Goal: Task Accomplishment & Management: Use online tool/utility

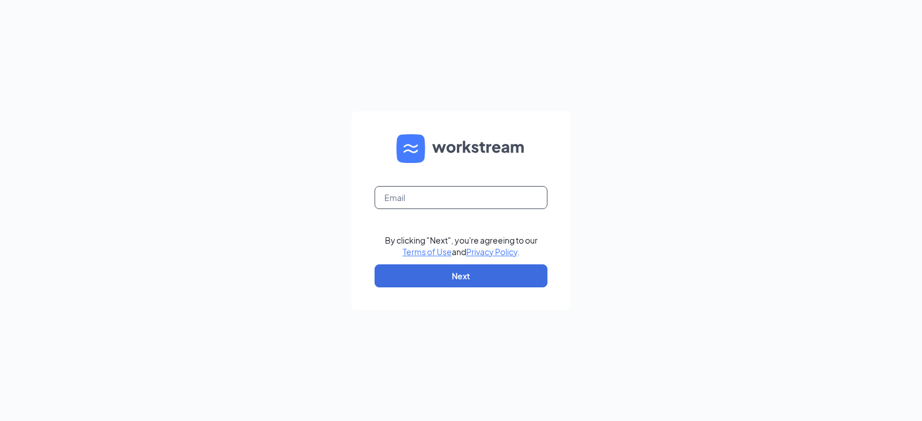
click at [410, 196] on input "text" at bounding box center [460, 197] width 173 height 23
type input "mdelibro@costellosace.com"
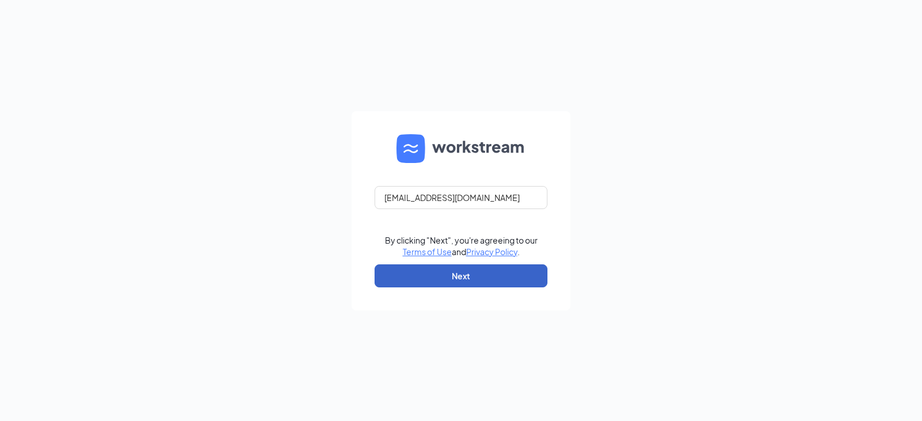
click at [442, 282] on button "Next" at bounding box center [460, 275] width 173 height 23
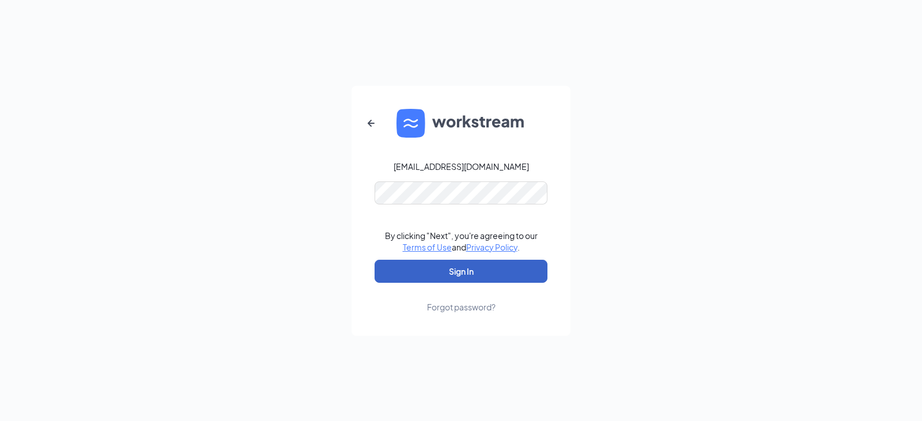
click at [476, 269] on button "Sign In" at bounding box center [460, 271] width 173 height 23
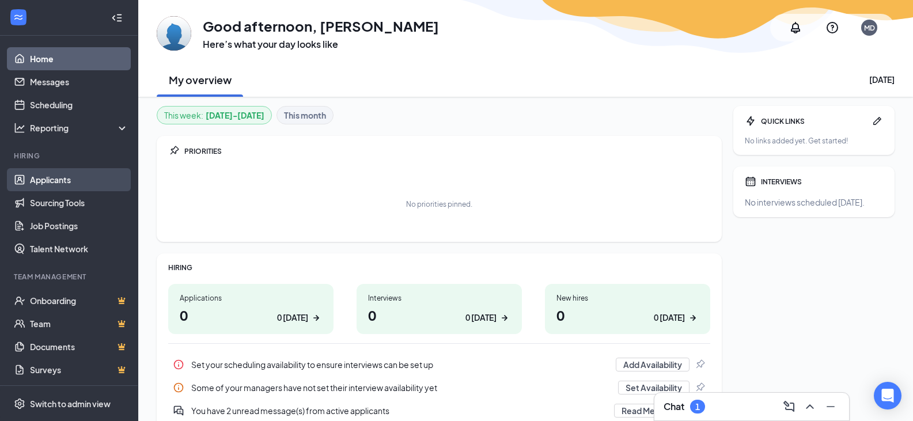
click at [63, 179] on link "Applicants" at bounding box center [79, 179] width 98 height 23
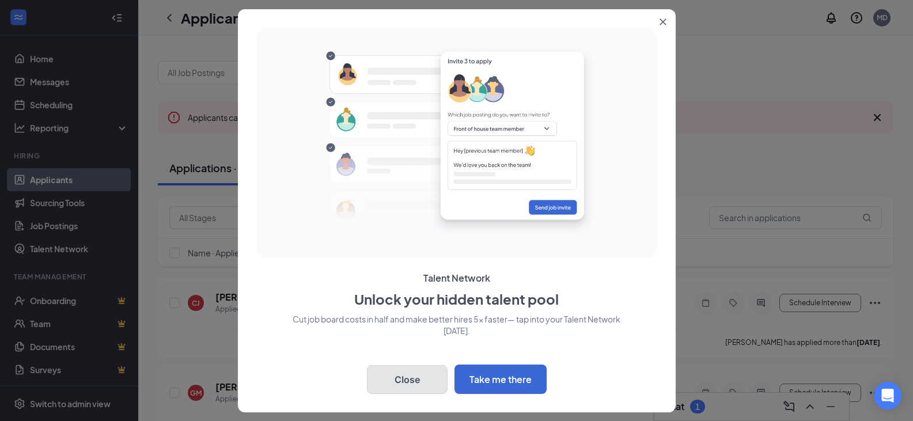
click at [407, 380] on button "Close" at bounding box center [407, 379] width 81 height 29
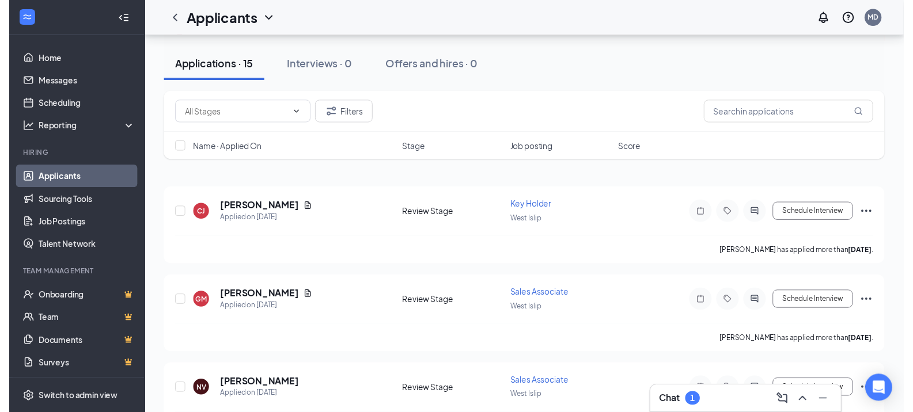
scroll to position [115, 0]
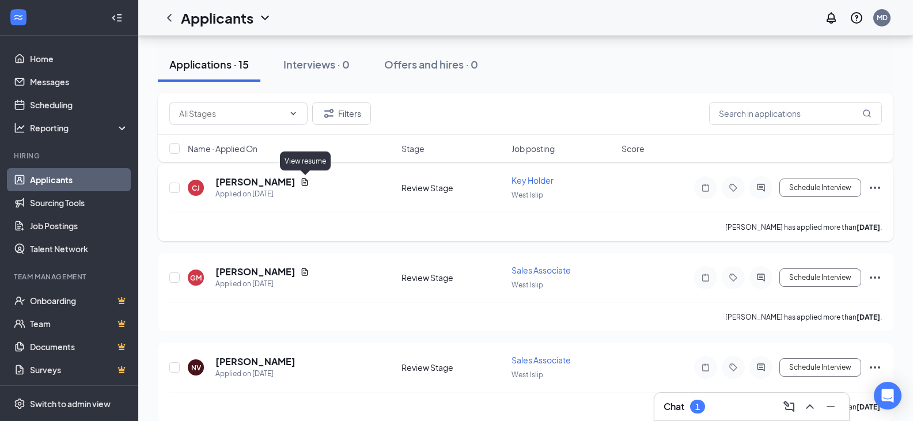
click at [306, 183] on icon "Document" at bounding box center [304, 181] width 9 height 9
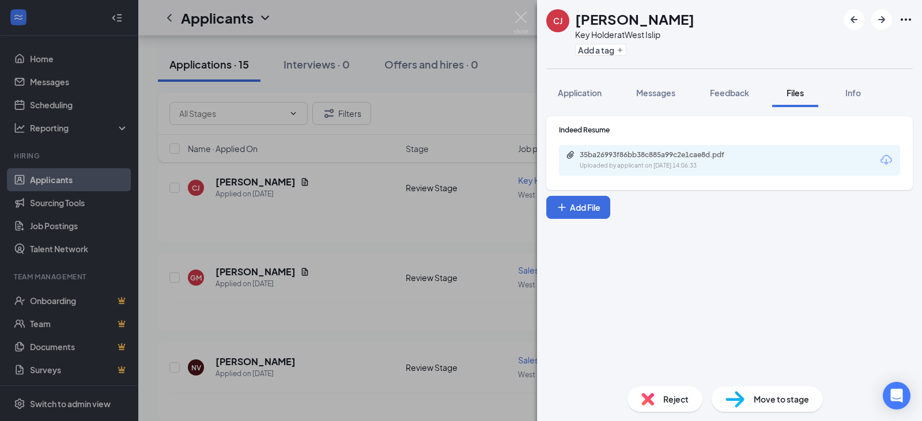
click at [649, 165] on div "Uploaded by applicant on [DATE] 14:06:33" at bounding box center [665, 165] width 173 height 9
click at [321, 222] on div "[PERSON_NAME] Holder at West Islip Add a tag Application Messages Feedback File…" at bounding box center [461, 210] width 922 height 421
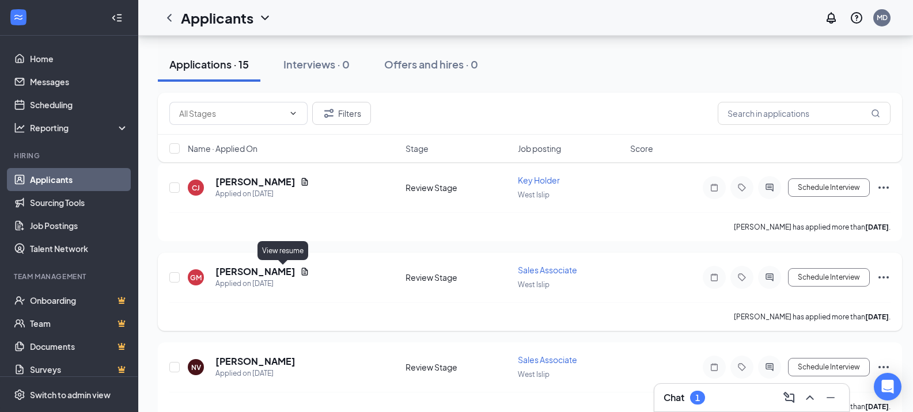
click at [300, 271] on icon "Document" at bounding box center [304, 271] width 9 height 9
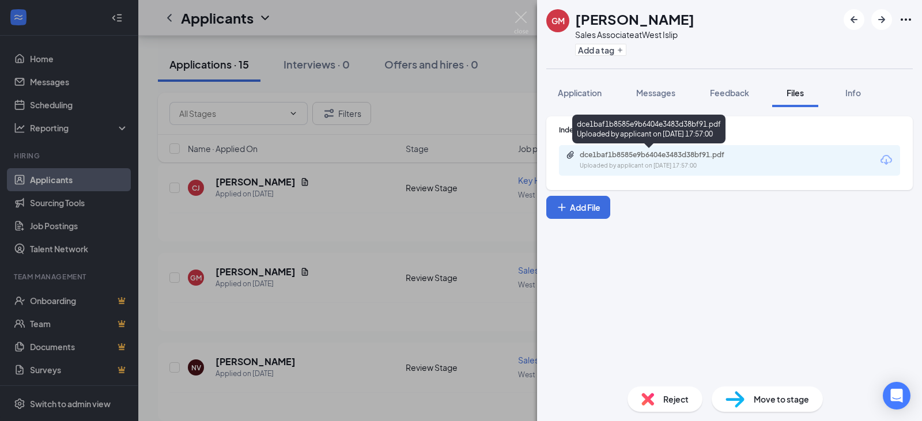
click at [647, 157] on div "dce1baf1b8585e9b6404e3483d38bf91.pdf" at bounding box center [659, 154] width 161 height 9
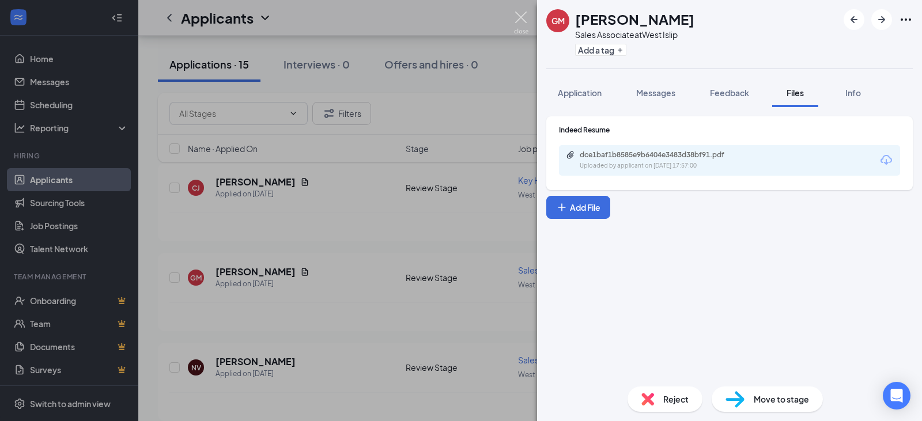
click at [523, 26] on img at bounding box center [521, 23] width 14 height 22
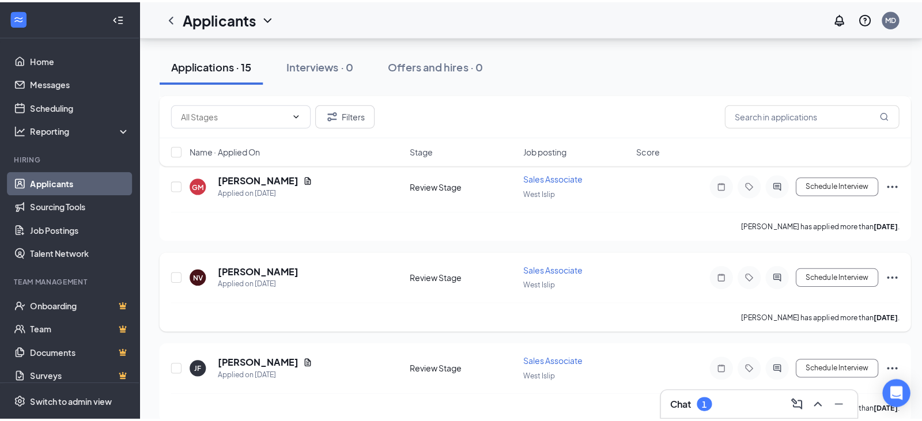
scroll to position [230, 0]
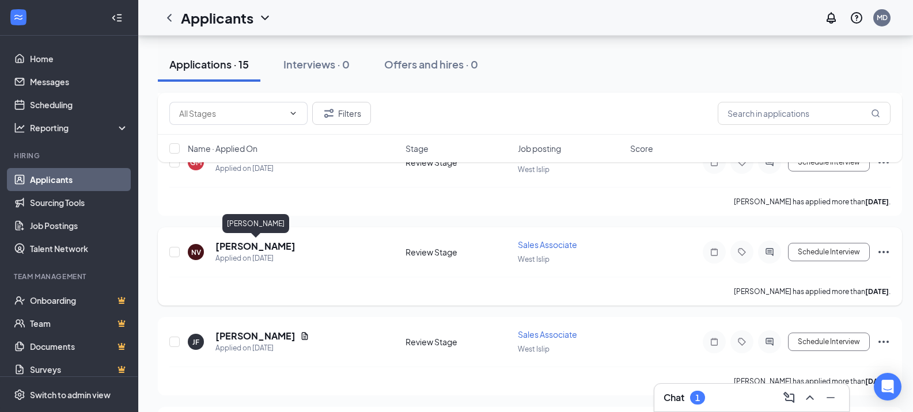
click at [243, 245] on h5 "[PERSON_NAME]" at bounding box center [255, 246] width 80 height 13
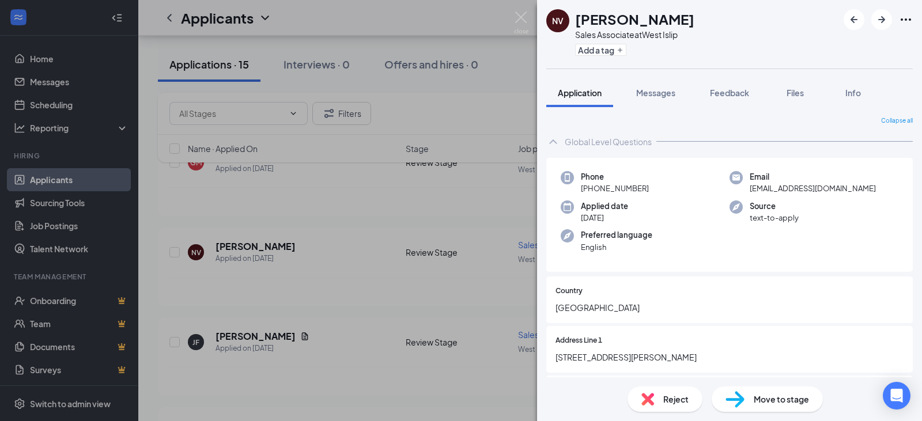
click at [483, 215] on div "NV [PERSON_NAME] Sales Associate at [GEOGRAPHIC_DATA] Add a tag Application Mes…" at bounding box center [461, 210] width 922 height 421
click at [520, 18] on img at bounding box center [521, 23] width 14 height 22
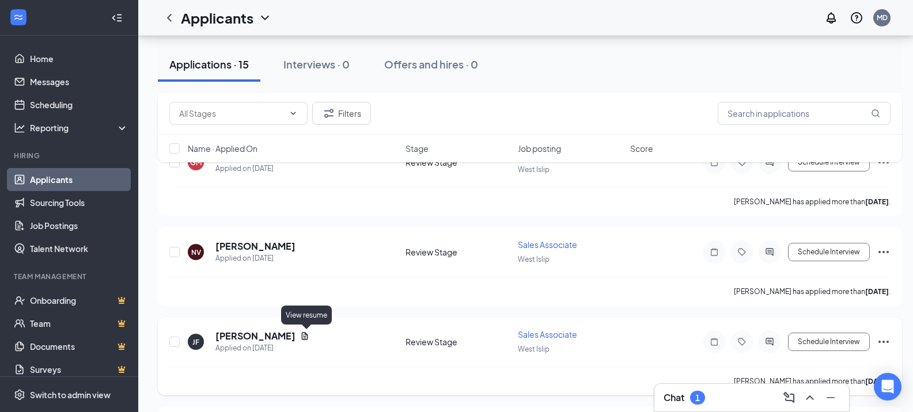
click at [305, 340] on icon "Document" at bounding box center [304, 336] width 9 height 9
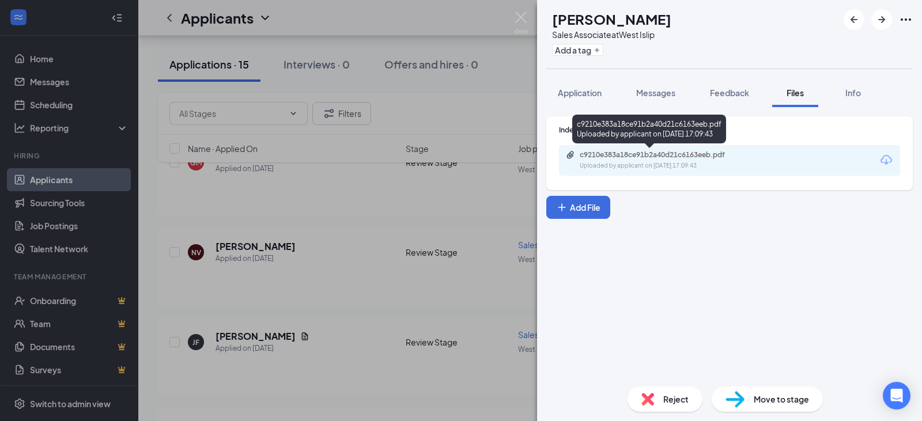
click at [678, 158] on div "c9210e383a18ce91b2a40d21c6163eeb.pdf" at bounding box center [659, 154] width 161 height 9
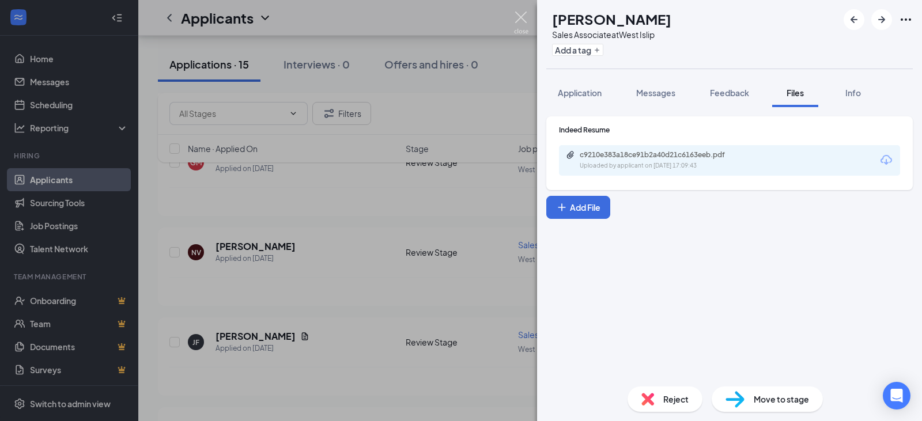
click at [525, 12] on img at bounding box center [521, 23] width 14 height 22
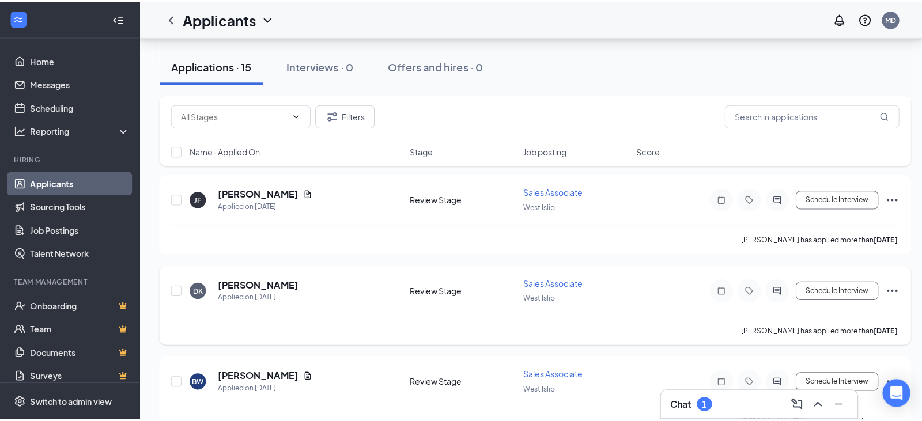
scroll to position [403, 0]
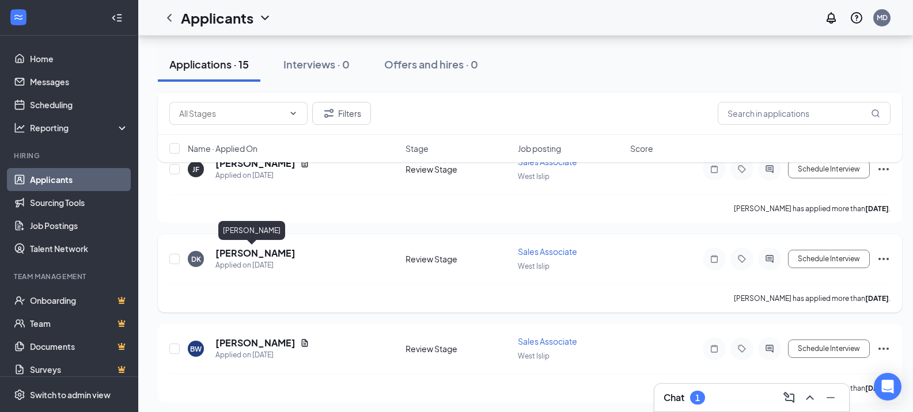
click at [257, 256] on h5 "[PERSON_NAME]" at bounding box center [255, 253] width 80 height 13
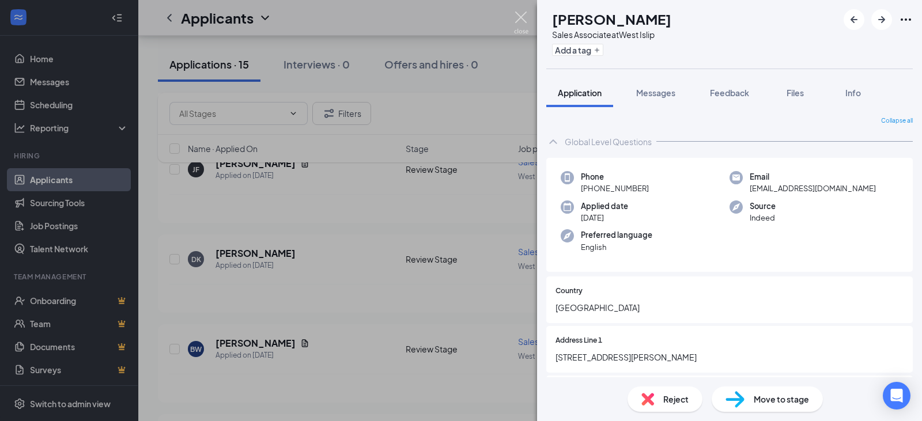
click at [521, 22] on img at bounding box center [521, 23] width 14 height 22
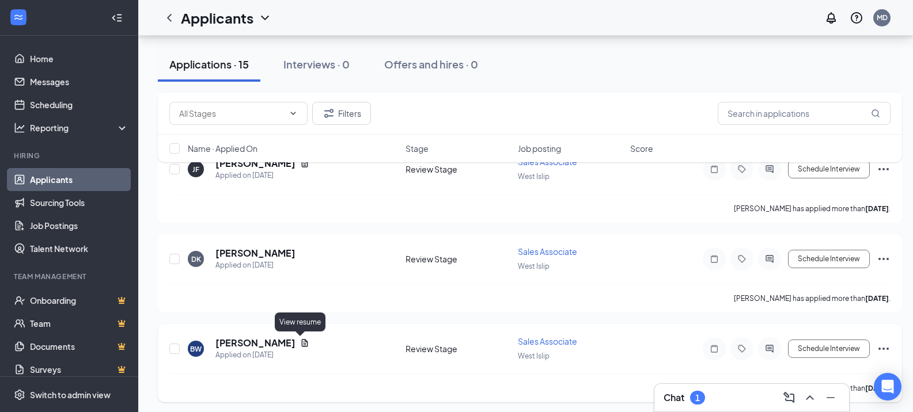
click at [304, 346] on icon "Document" at bounding box center [304, 343] width 9 height 9
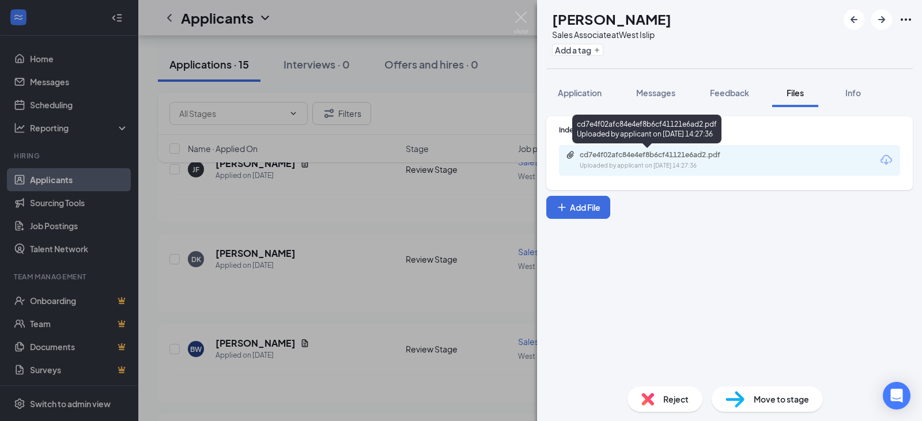
click at [638, 169] on div "Uploaded by applicant on [DATE] 14:27:36" at bounding box center [665, 165] width 173 height 9
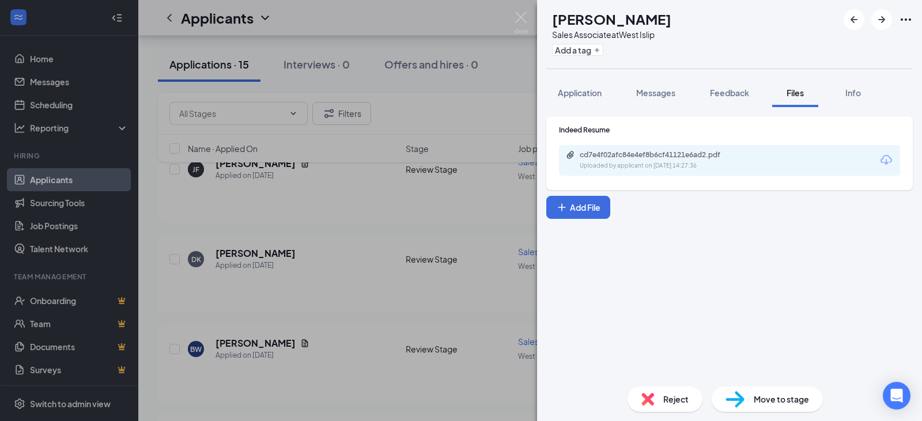
click at [338, 263] on div "BW [PERSON_NAME] Sales Associate at [GEOGRAPHIC_DATA] Add a tag Application Mes…" at bounding box center [461, 210] width 922 height 421
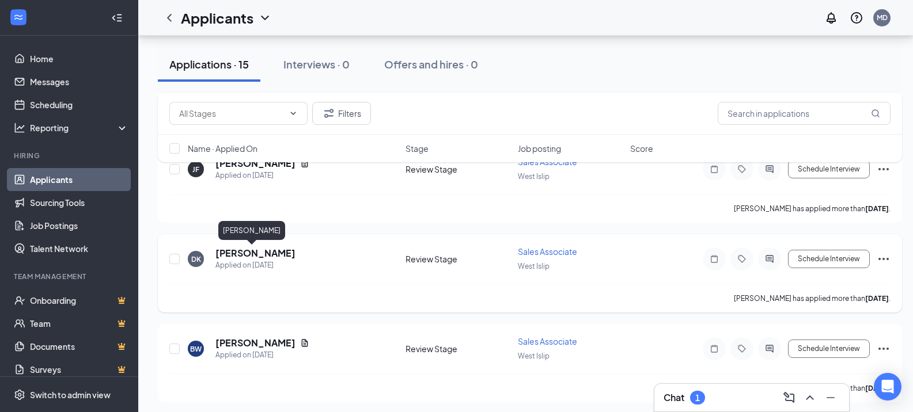
click at [248, 256] on h5 "[PERSON_NAME]" at bounding box center [255, 253] width 80 height 13
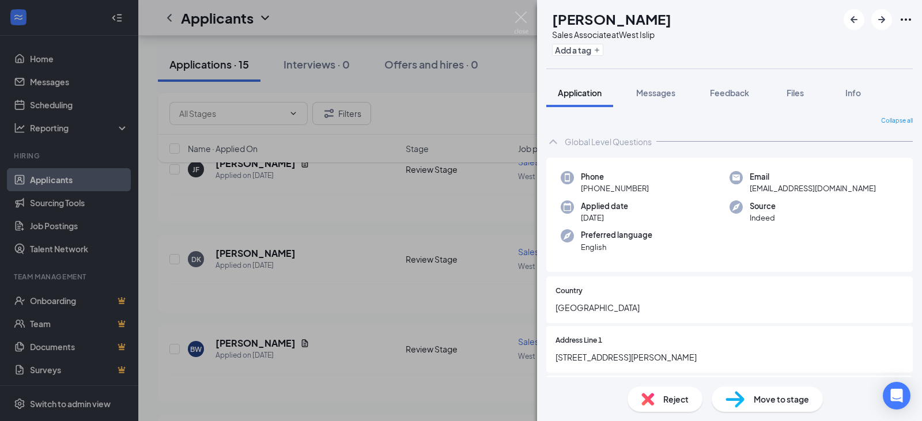
click at [907, 17] on icon "Ellipses" at bounding box center [906, 20] width 14 height 14
click at [828, 43] on link "View full application" at bounding box center [843, 46] width 124 height 12
click at [526, 20] on img at bounding box center [521, 23] width 14 height 22
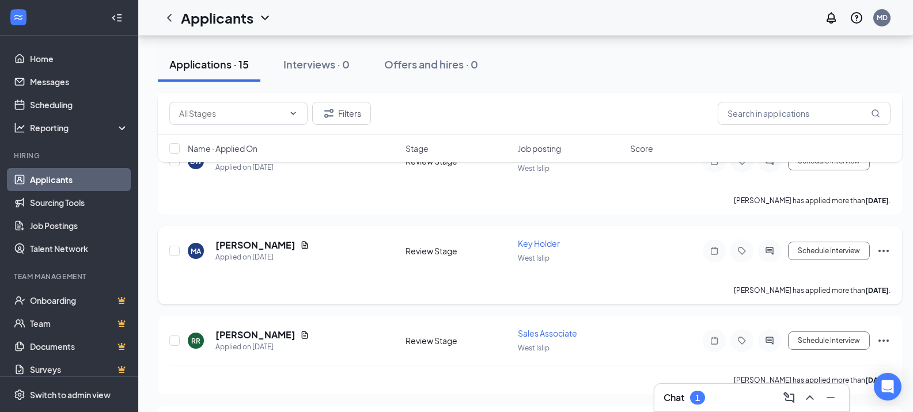
scroll to position [634, 0]
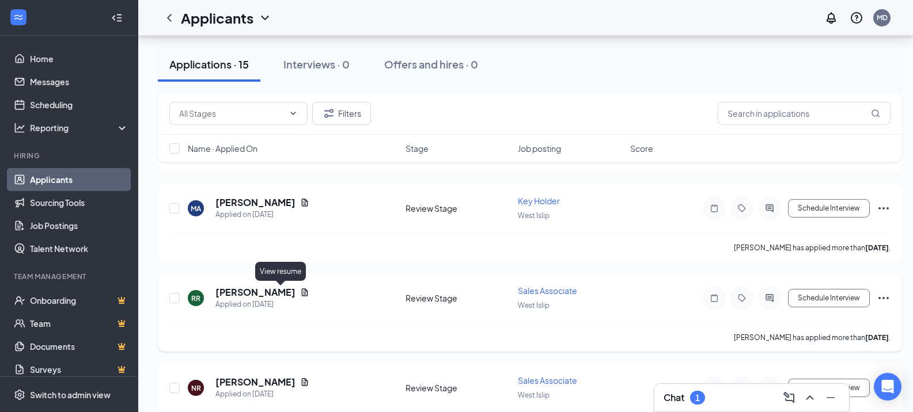
click at [302, 293] on icon "Document" at bounding box center [305, 292] width 6 height 7
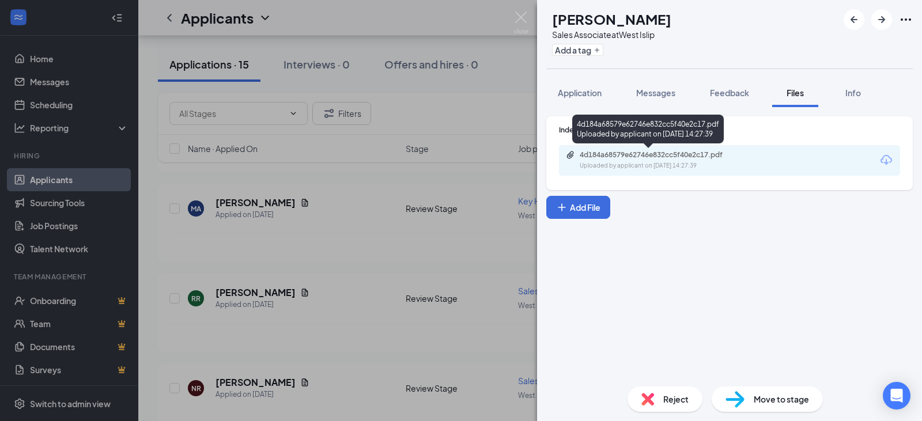
click at [620, 156] on div "4d184a68579e62746e832cc5f40e2c17.pdf" at bounding box center [659, 154] width 161 height 9
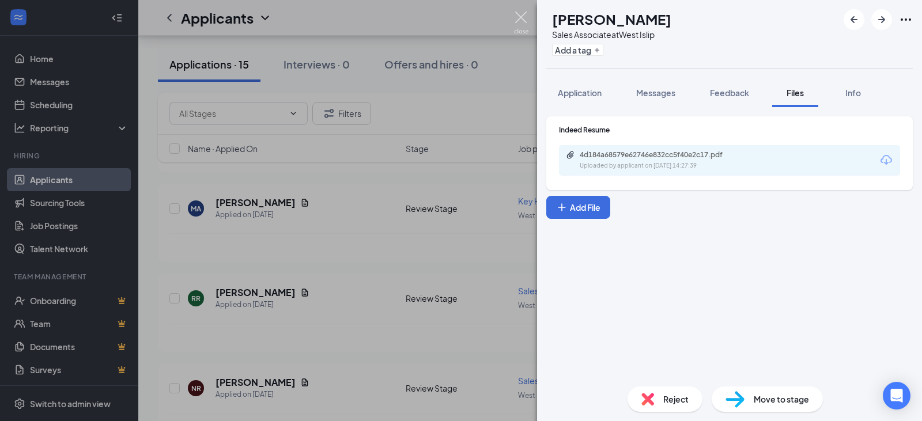
click at [514, 23] on img at bounding box center [521, 23] width 14 height 22
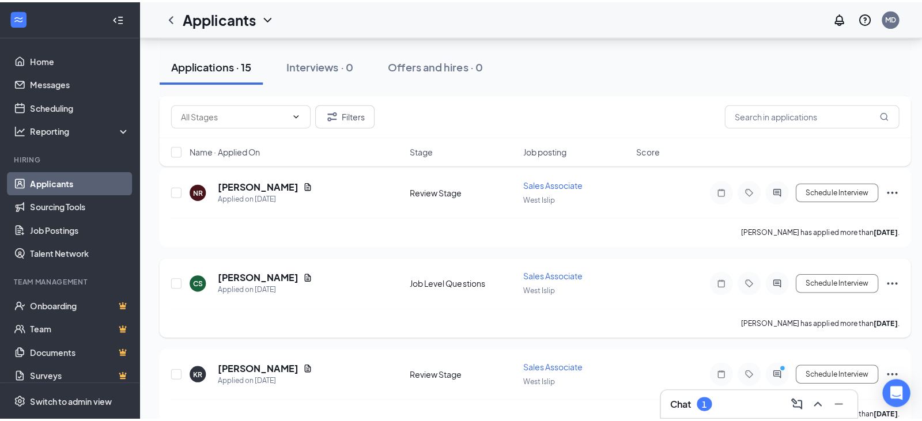
scroll to position [806, 0]
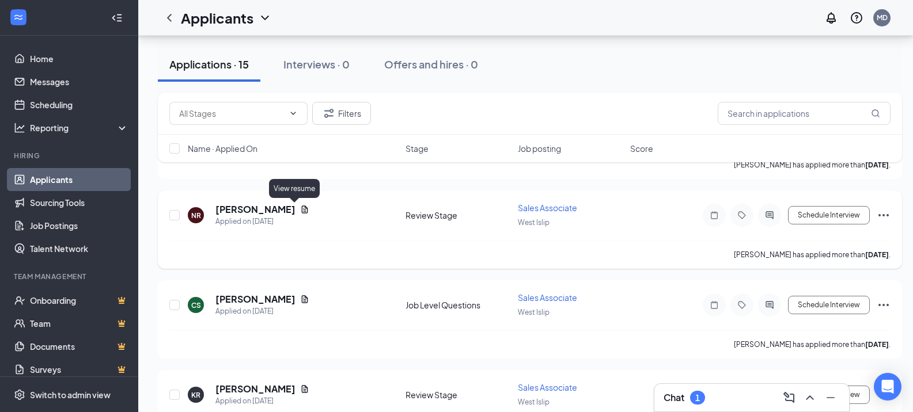
click at [293, 204] on div "[PERSON_NAME]" at bounding box center [262, 209] width 94 height 13
click at [302, 208] on icon "Document" at bounding box center [305, 209] width 6 height 7
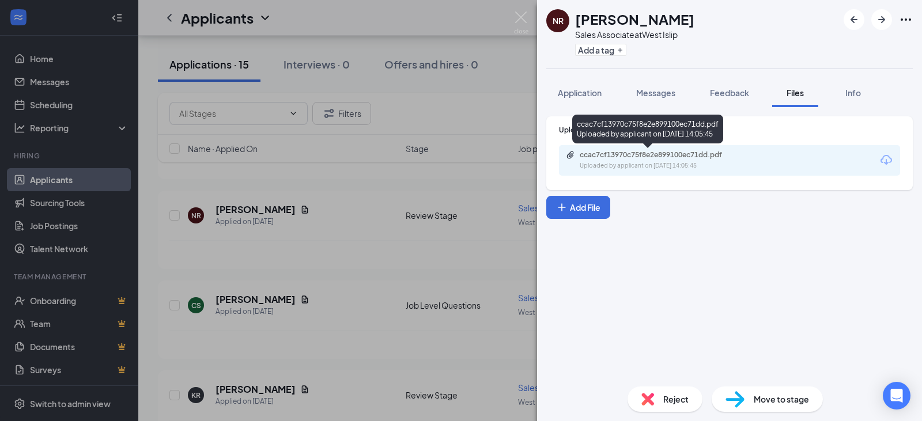
click at [611, 142] on div "ccac7cf13970c75f8e2e899100ec71dd.pdf Uploaded by applicant on [DATE] 14:05:45" at bounding box center [647, 129] width 151 height 29
click at [622, 156] on div "ccac7cf13970c75f8e2e899100ec71dd.pdf" at bounding box center [659, 154] width 161 height 9
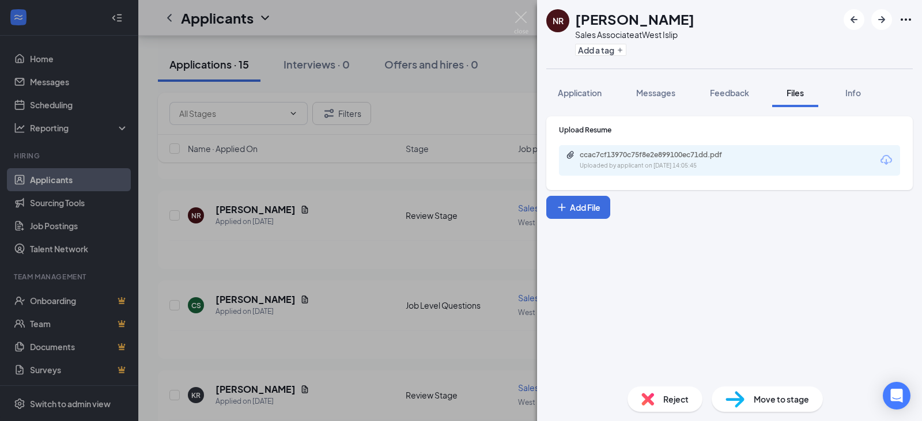
click at [353, 260] on div "NR [PERSON_NAME] Sales Associate at [GEOGRAPHIC_DATA] Add a tag Application Mes…" at bounding box center [461, 210] width 922 height 421
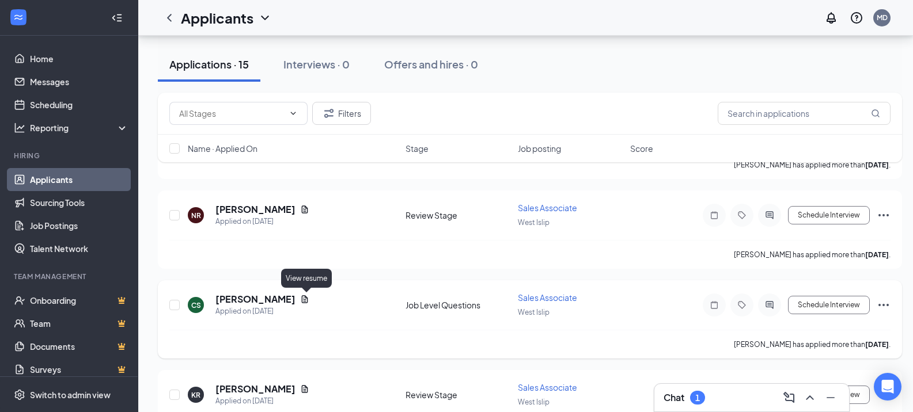
click at [309, 299] on icon "Document" at bounding box center [304, 299] width 9 height 9
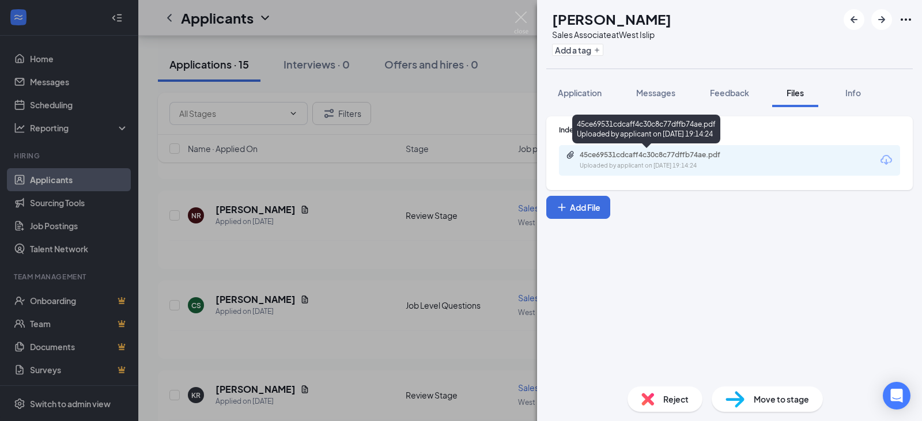
click at [647, 151] on div "45ce69531cdcaff4c30c8c77dffb74ae.pdf" at bounding box center [659, 154] width 161 height 9
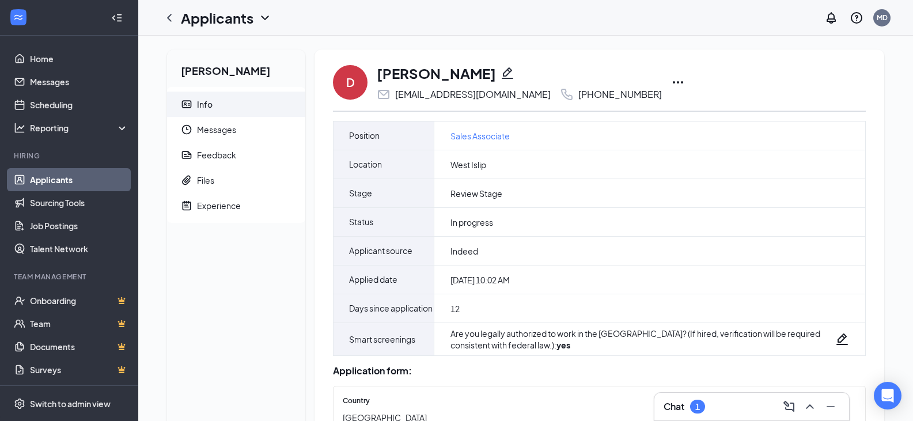
click at [671, 81] on icon "Ellipses" at bounding box center [678, 82] width 14 height 14
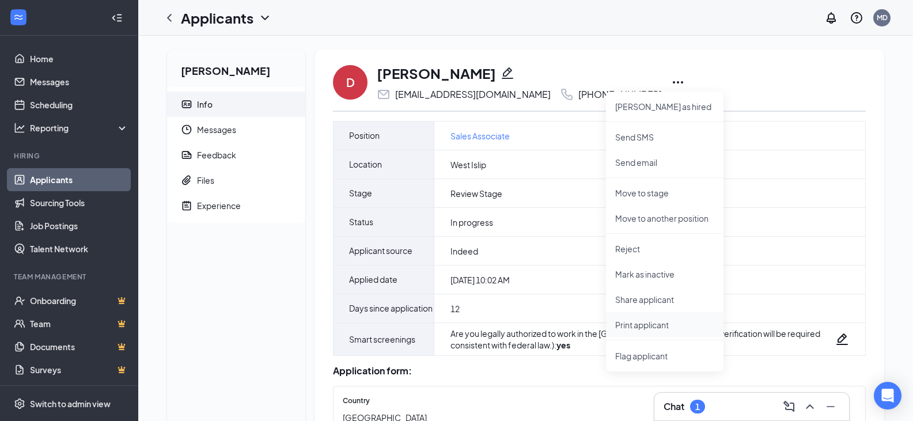
click at [633, 325] on p "Print applicant" at bounding box center [664, 325] width 99 height 12
